Goal: Go to known website: Go to known website

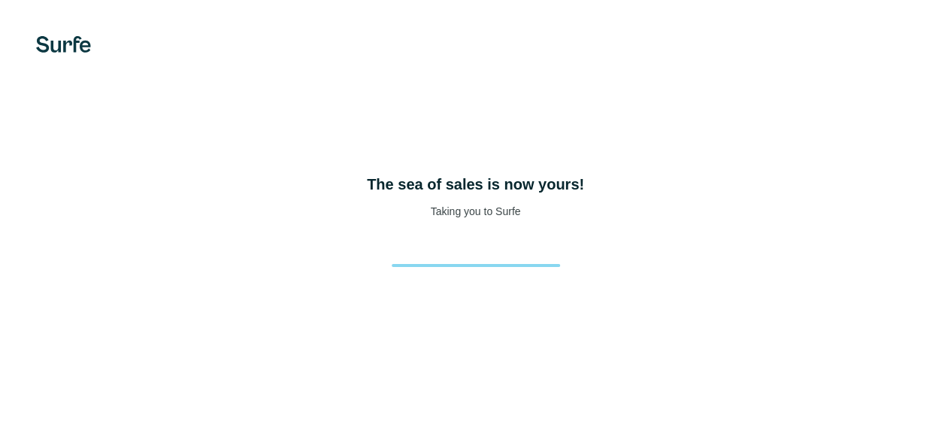
scroll to position [71, 0]
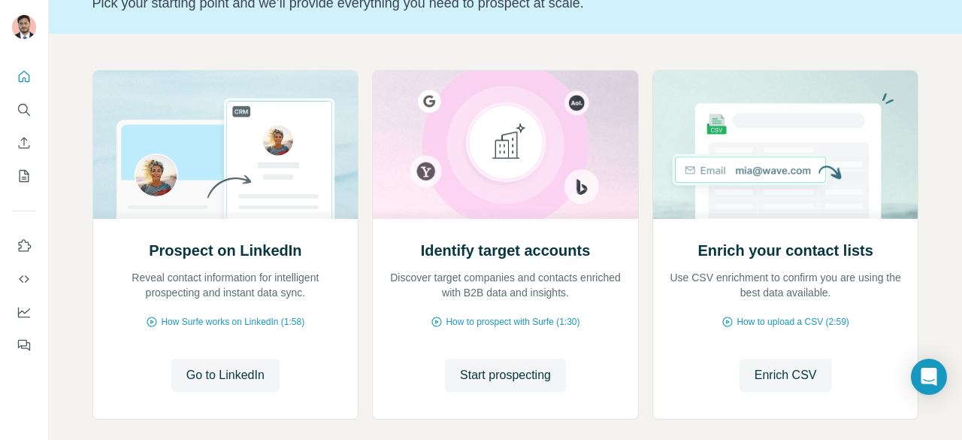
scroll to position [120, 0]
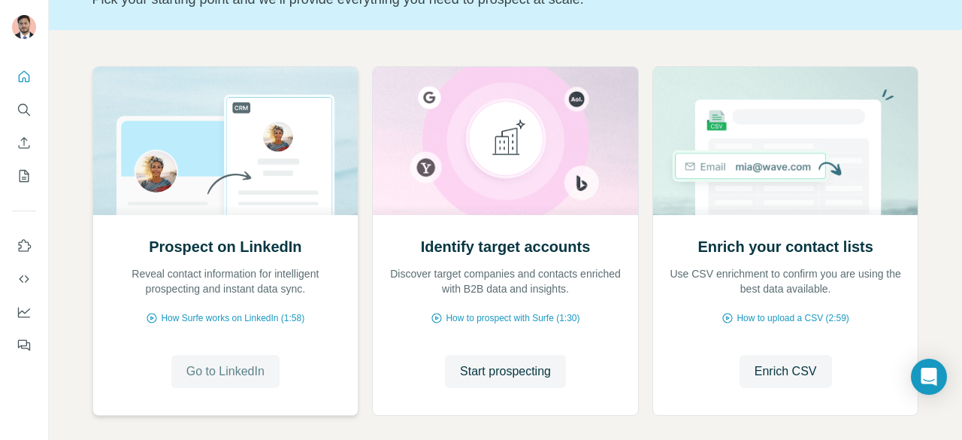
click at [230, 369] on span "Go to LinkedIn" at bounding box center [225, 371] width 78 height 18
